Goal: Transaction & Acquisition: Purchase product/service

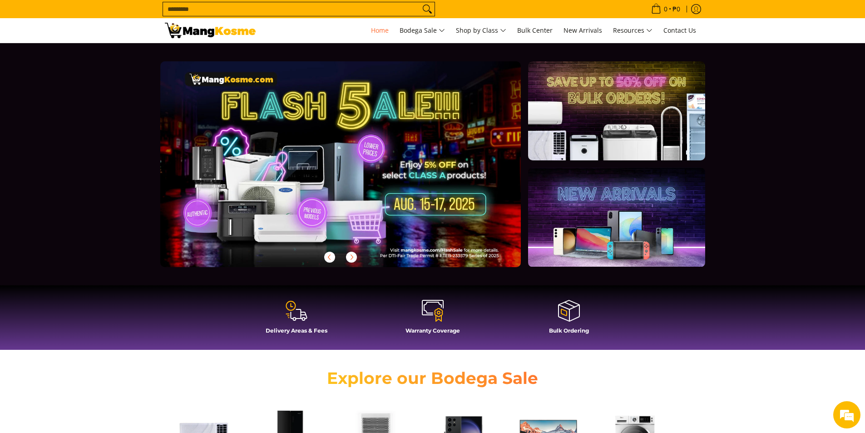
click at [257, 8] on input "Search..." at bounding box center [291, 9] width 257 height 14
click at [700, 7] on icon "Log in" at bounding box center [696, 10] width 10 height 10
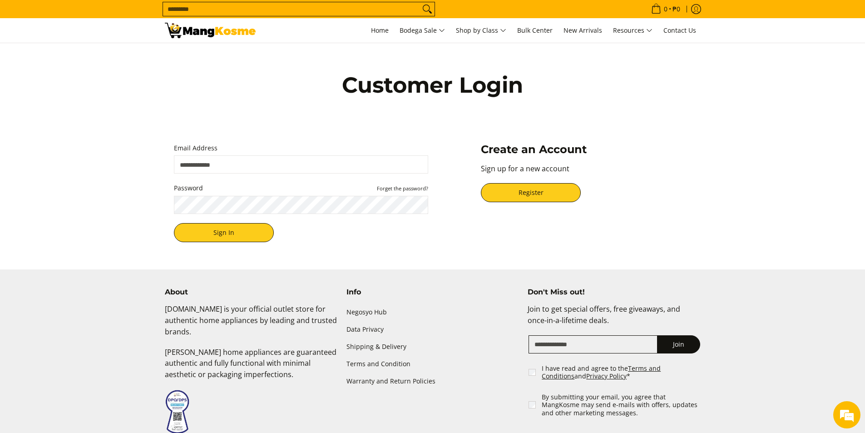
click at [256, 166] on input "Email Address" at bounding box center [301, 164] width 254 height 18
type input "**********"
click at [230, 230] on button "Sign In" at bounding box center [224, 232] width 100 height 19
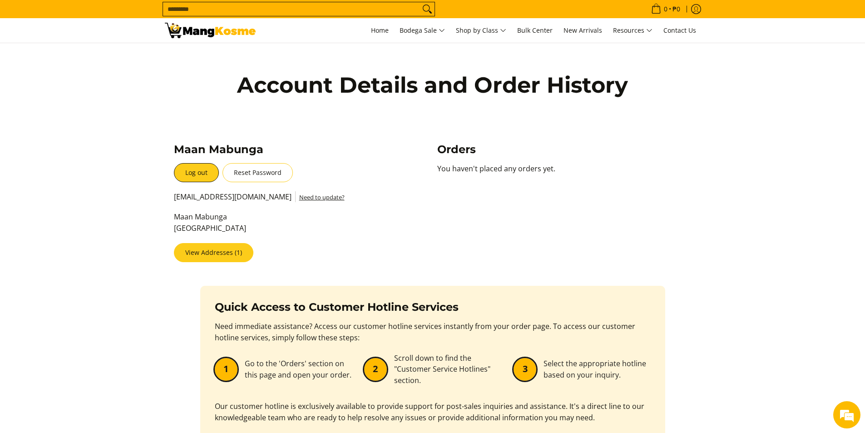
click at [214, 254] on link "View Addresses (1)" at bounding box center [213, 252] width 79 height 19
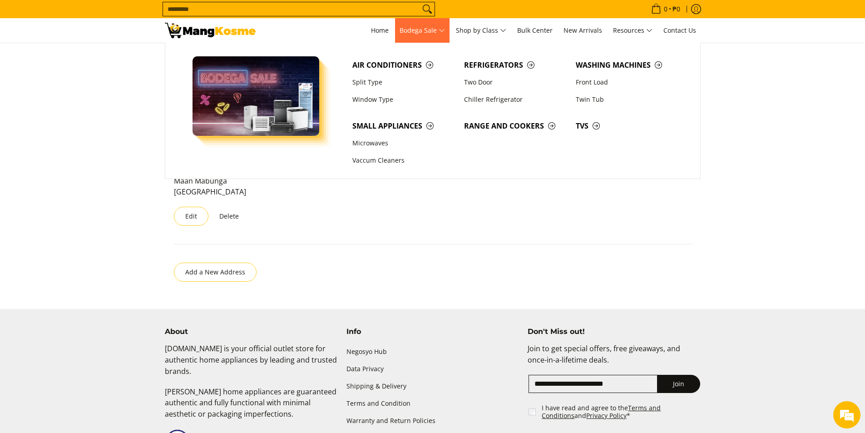
click at [414, 27] on span "Bodega Sale" at bounding box center [421, 30] width 45 height 11
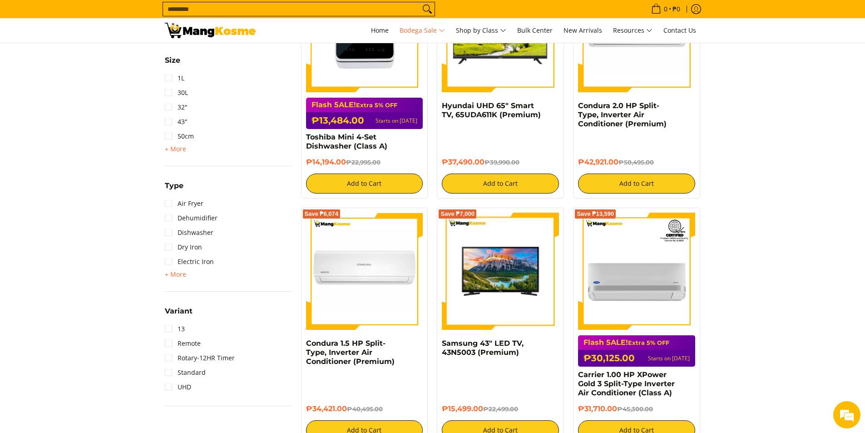
scroll to position [953, 0]
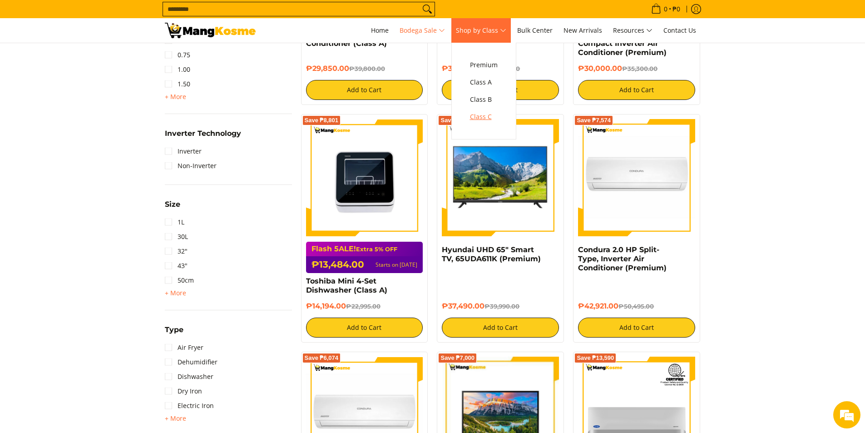
click at [489, 118] on span "Class C" at bounding box center [484, 116] width 28 height 11
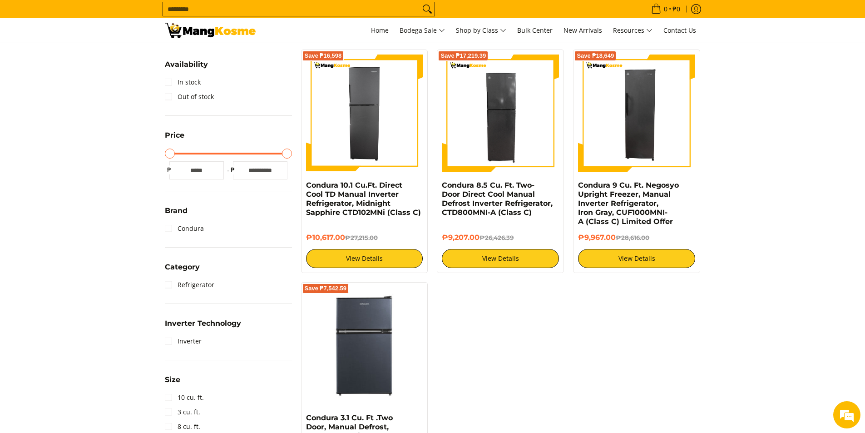
scroll to position [136, 0]
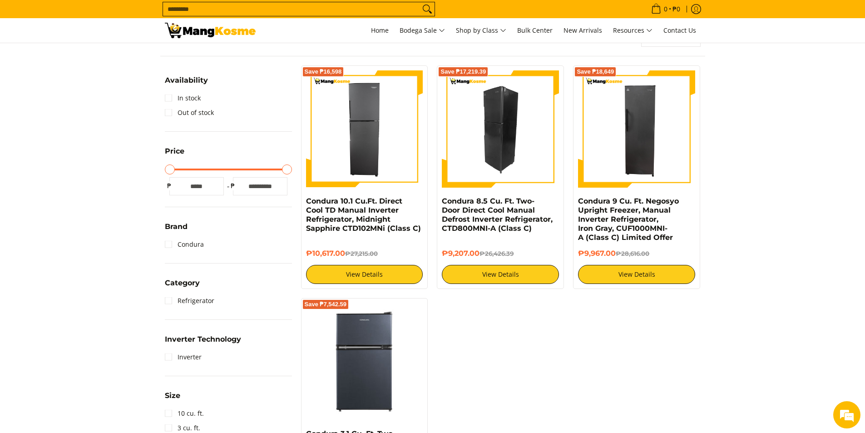
click at [524, 157] on img at bounding box center [500, 128] width 117 height 117
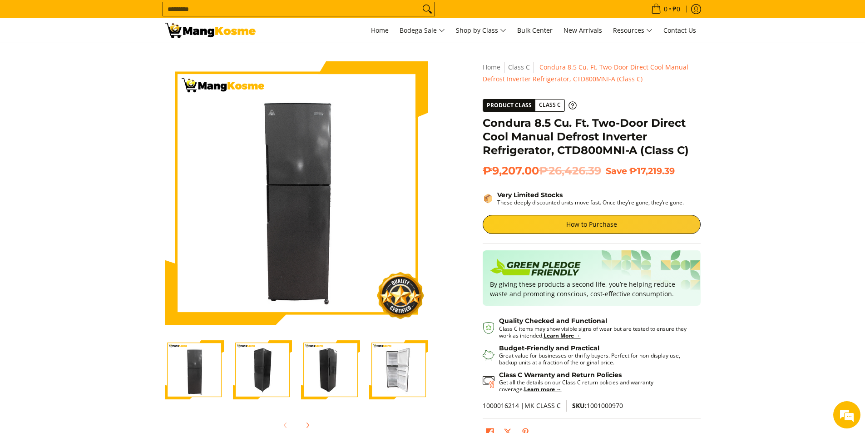
click at [409, 372] on img "Condura 8.5 Cu. Ft. Two-Door Direct Cool Manual Defrost Inverter Refrigerator, …" at bounding box center [398, 369] width 59 height 59
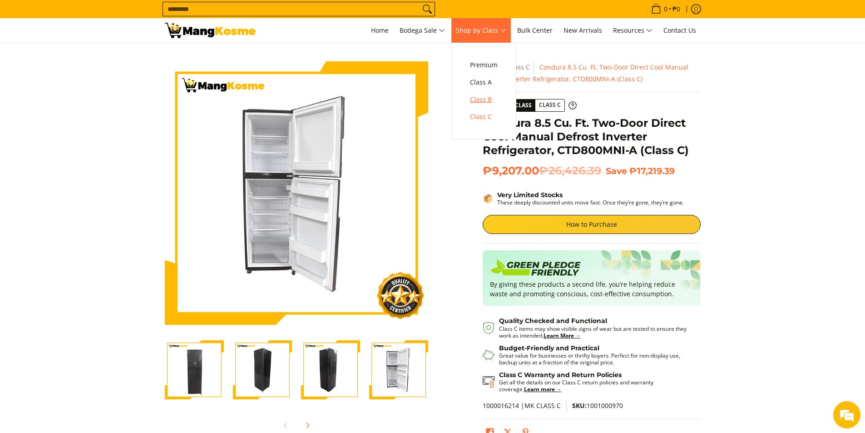
click at [491, 99] on span "Class B" at bounding box center [484, 99] width 28 height 11
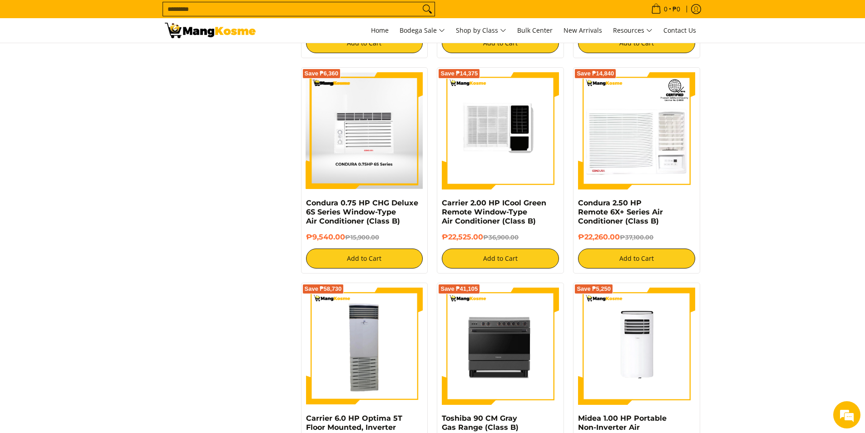
scroll to position [1589, 0]
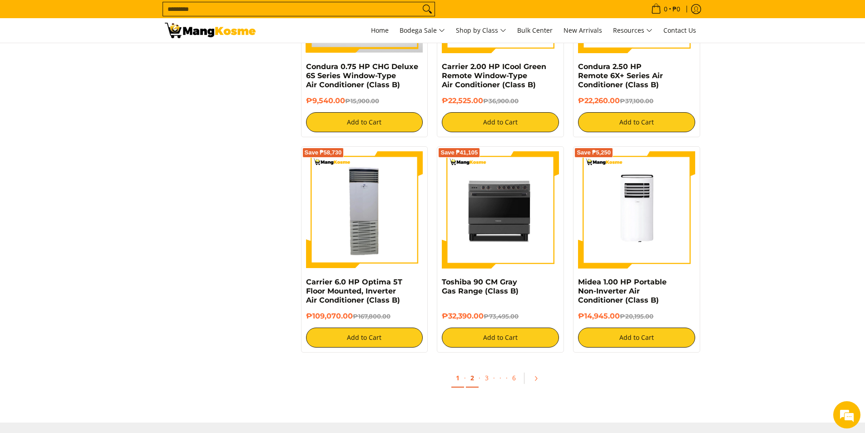
click at [474, 375] on link "2" at bounding box center [472, 378] width 13 height 19
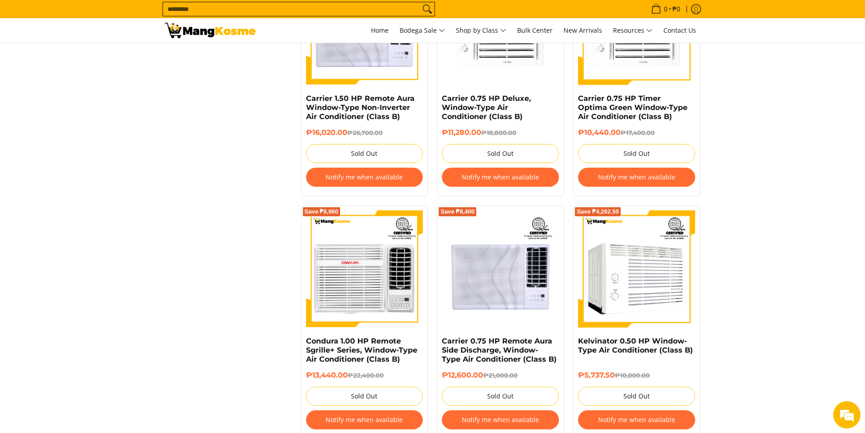
scroll to position [1453, 0]
